Goal: Information Seeking & Learning: Learn about a topic

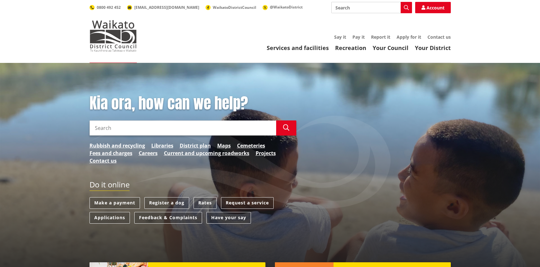
click at [167, 130] on input "Search" at bounding box center [182, 128] width 187 height 15
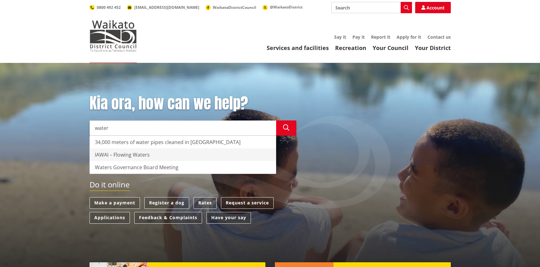
click at [203, 151] on div "IAWAI – Flowing Waters" at bounding box center [183, 155] width 186 height 13
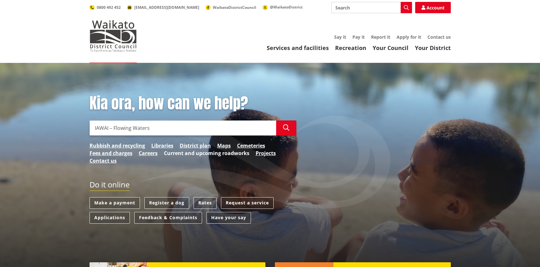
type input "IAWAI – Flowing Waters"
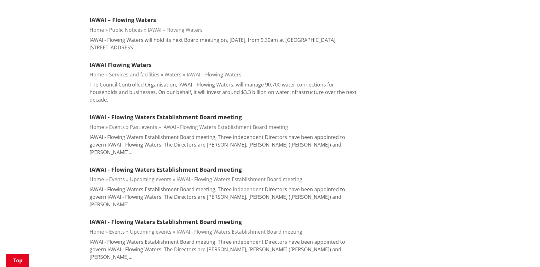
scroll to position [200, 0]
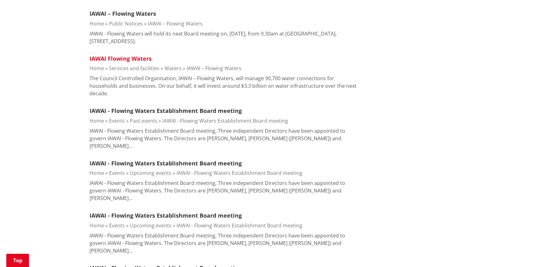
click at [122, 57] on link "IAWAI Flowing Waters" at bounding box center [120, 59] width 62 height 8
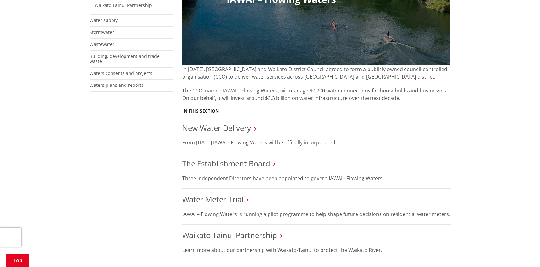
scroll to position [365, 0]
